Goal: Transaction & Acquisition: Purchase product/service

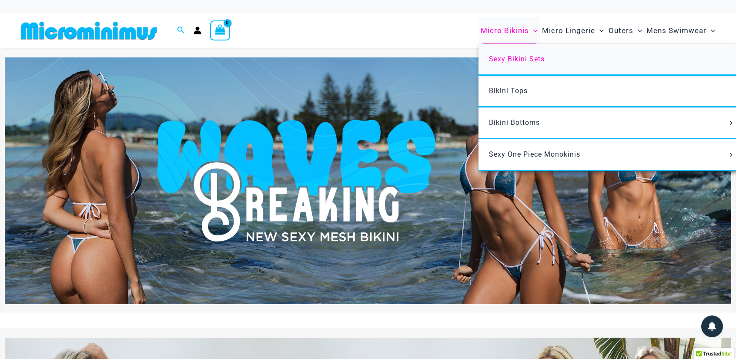
click at [512, 59] on span "Sexy Bikini Sets" at bounding box center [517, 59] width 56 height 8
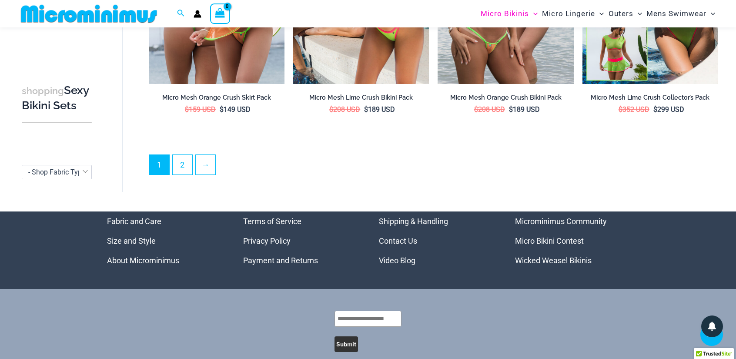
scroll to position [2081, 0]
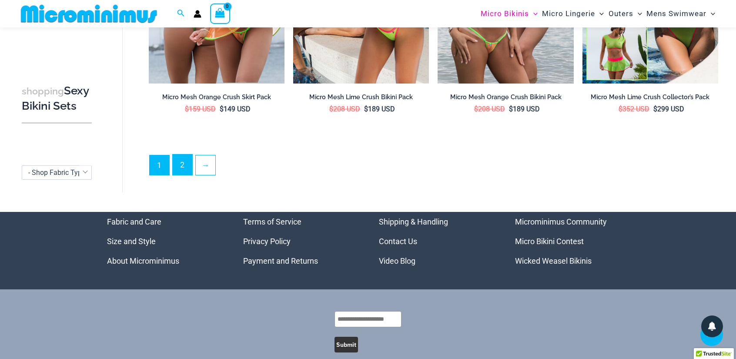
click at [184, 162] on link "2" at bounding box center [183, 164] width 20 height 20
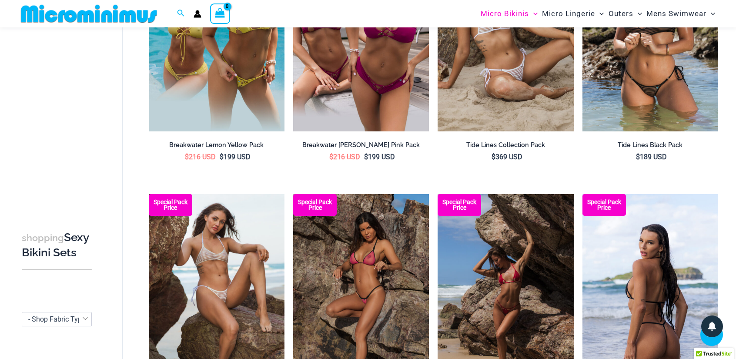
scroll to position [1082, 0]
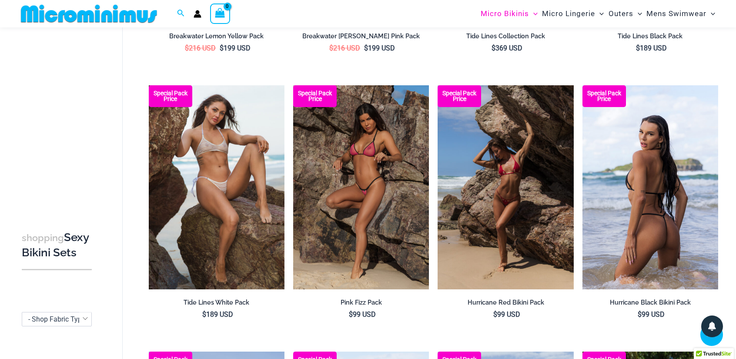
click at [609, 260] on img at bounding box center [651, 187] width 136 height 204
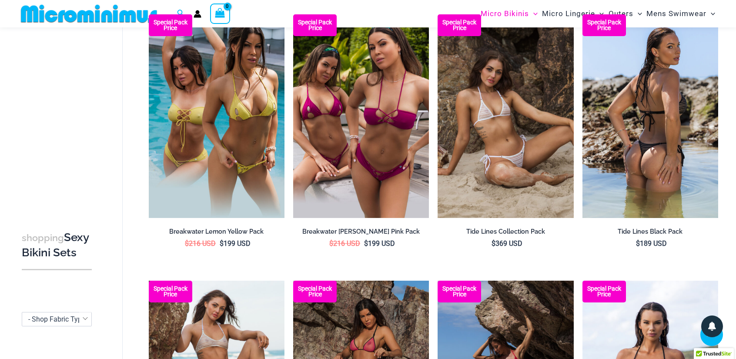
scroll to position [863, 0]
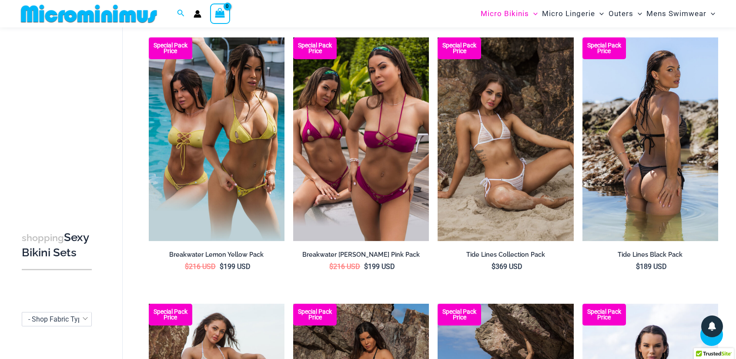
click at [626, 137] on img at bounding box center [651, 139] width 136 height 204
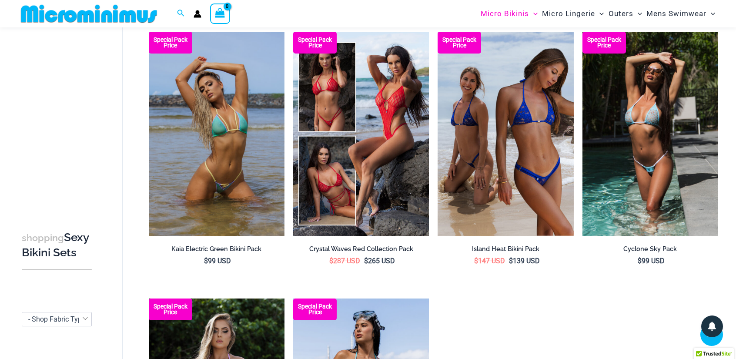
scroll to position [1386, 0]
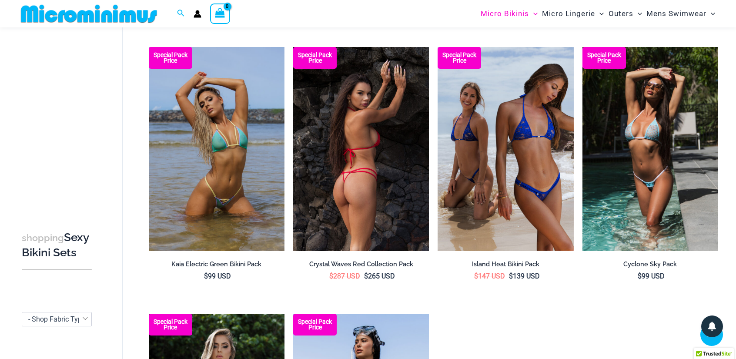
click at [312, 167] on img at bounding box center [361, 149] width 136 height 204
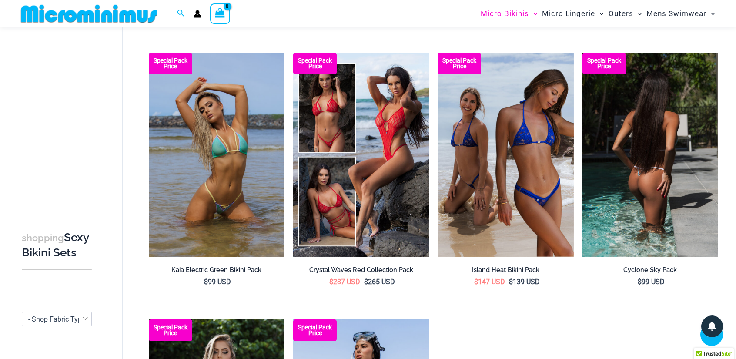
click at [634, 174] on img at bounding box center [651, 155] width 136 height 204
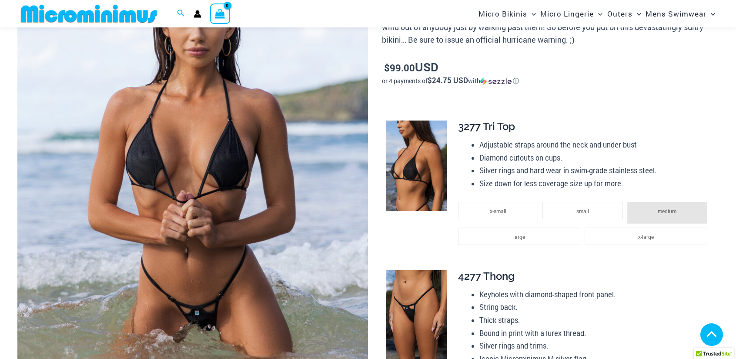
scroll to position [166, 0]
click at [403, 175] on img at bounding box center [416, 166] width 60 height 91
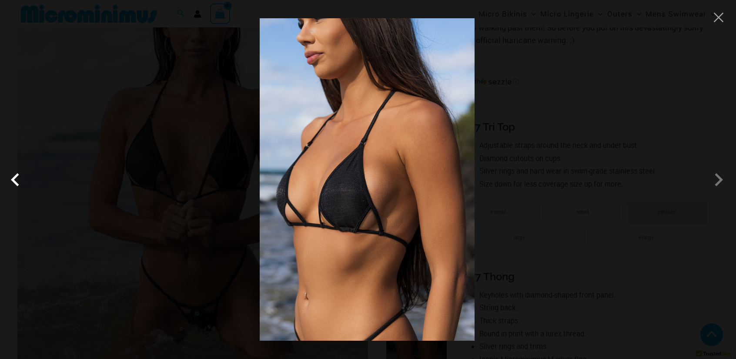
click at [11, 180] on span at bounding box center [17, 180] width 26 height 26
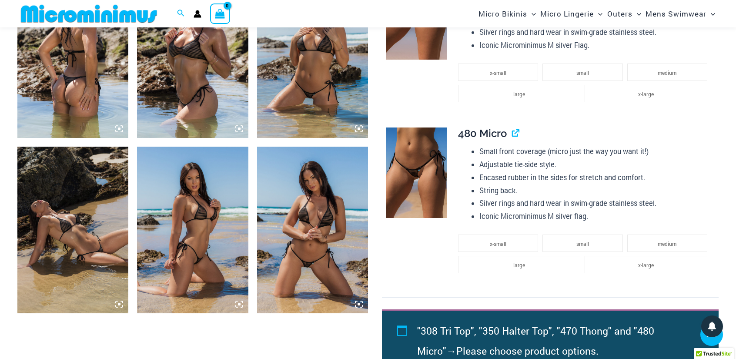
scroll to position [646, 0]
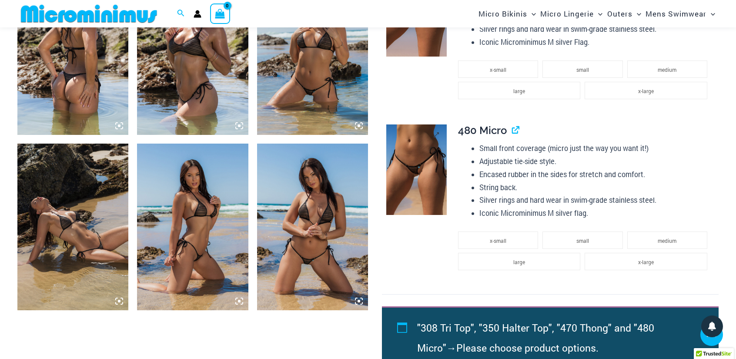
click at [416, 182] on img at bounding box center [416, 169] width 60 height 91
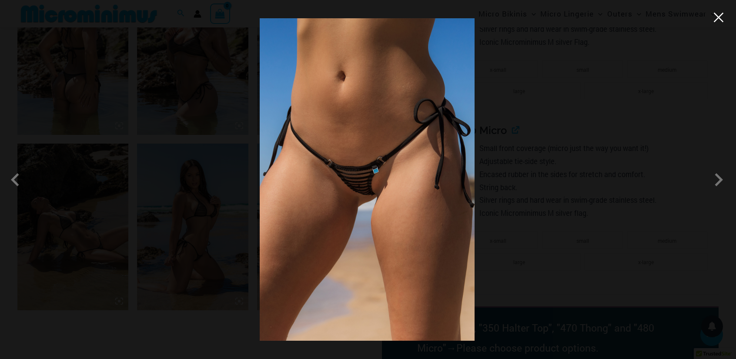
click at [720, 23] on button "Close" at bounding box center [718, 17] width 13 height 13
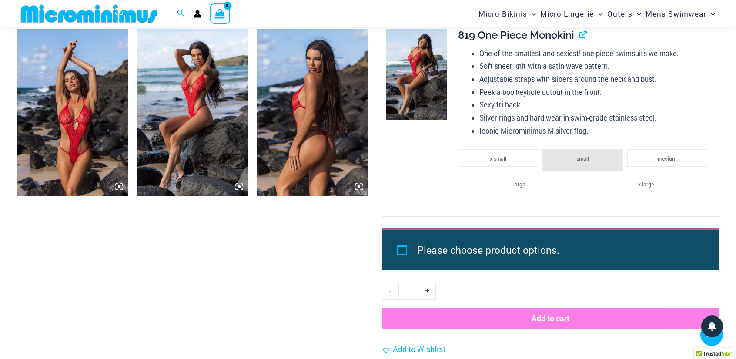
scroll to position [957, 0]
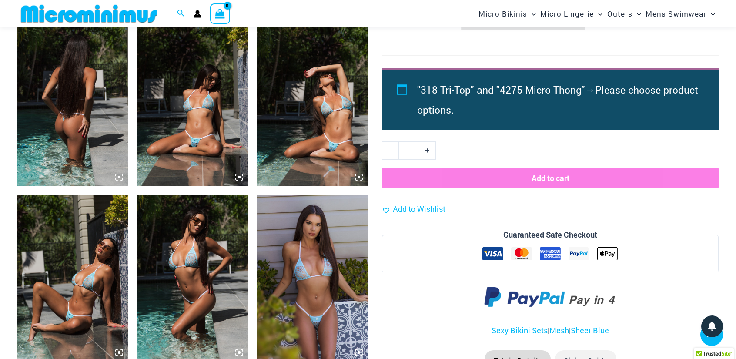
scroll to position [646, 0]
